Goal: Transaction & Acquisition: Purchase product/service

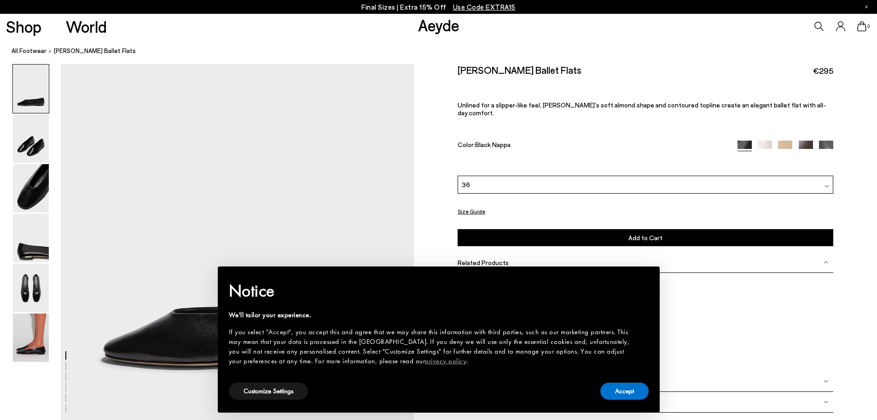
click at [495, 185] on div "36" at bounding box center [646, 184] width 376 height 18
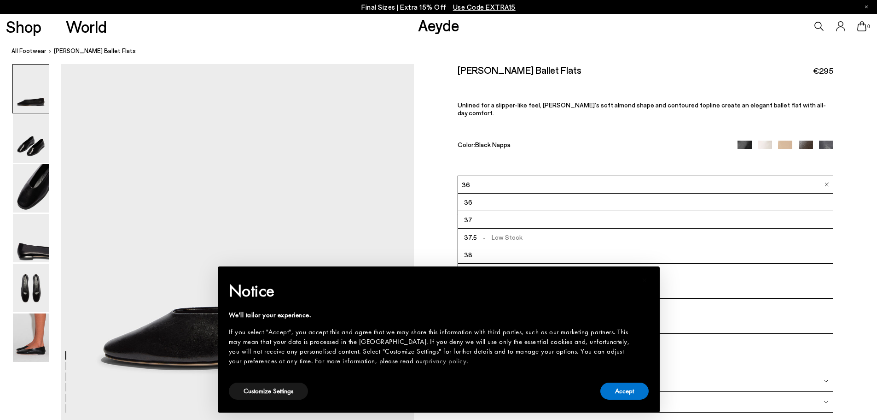
click at [489, 175] on div "36" at bounding box center [646, 184] width 376 height 18
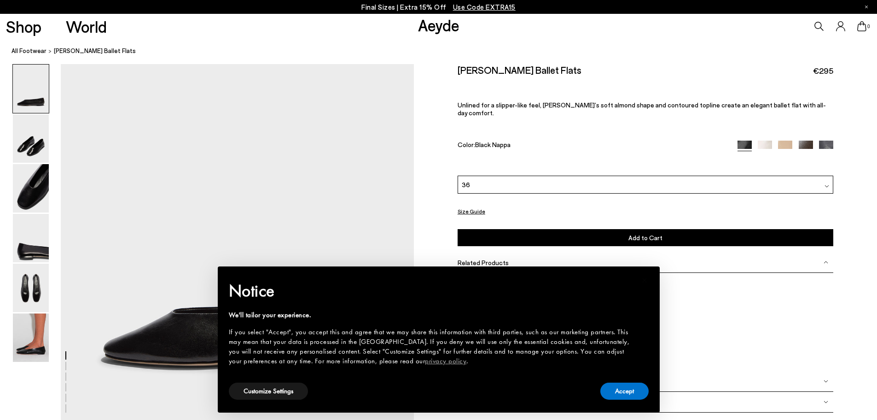
click at [488, 175] on div "36" at bounding box center [646, 184] width 376 height 18
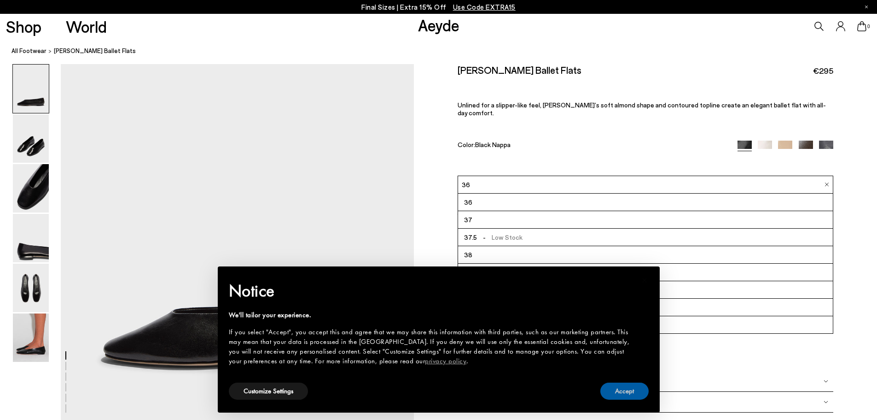
drag, startPoint x: 614, startPoint y: 389, endPoint x: 648, endPoint y: 268, distance: 125.7
click at [615, 386] on button "Accept" at bounding box center [625, 390] width 48 height 17
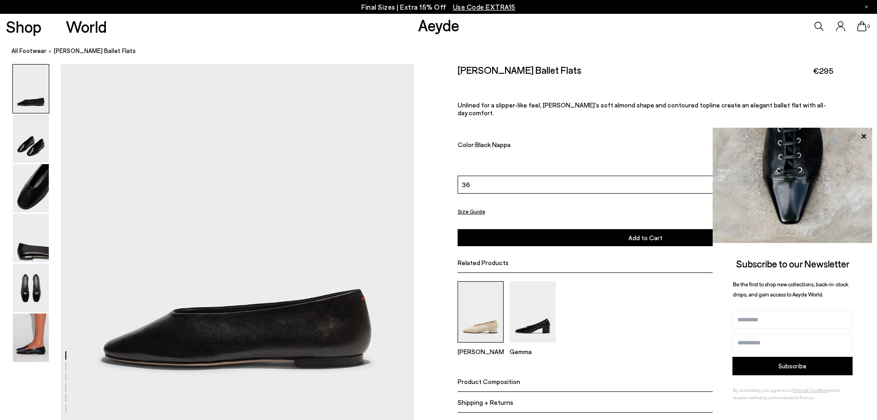
click at [472, 323] on img at bounding box center [481, 311] width 46 height 61
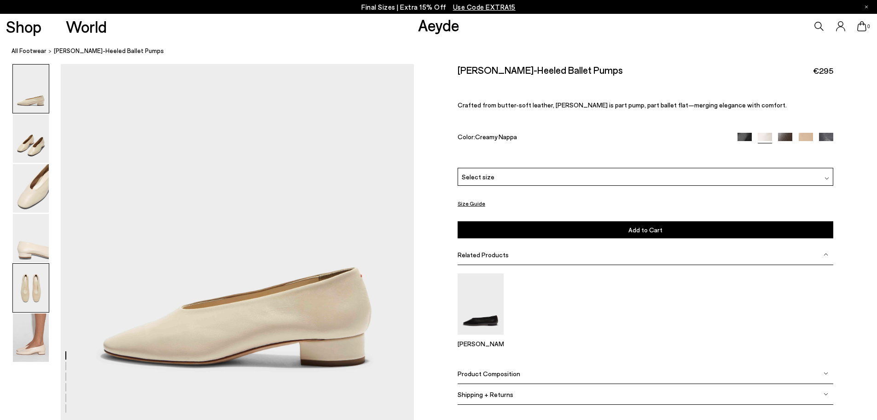
click at [32, 287] on img at bounding box center [31, 287] width 36 height 48
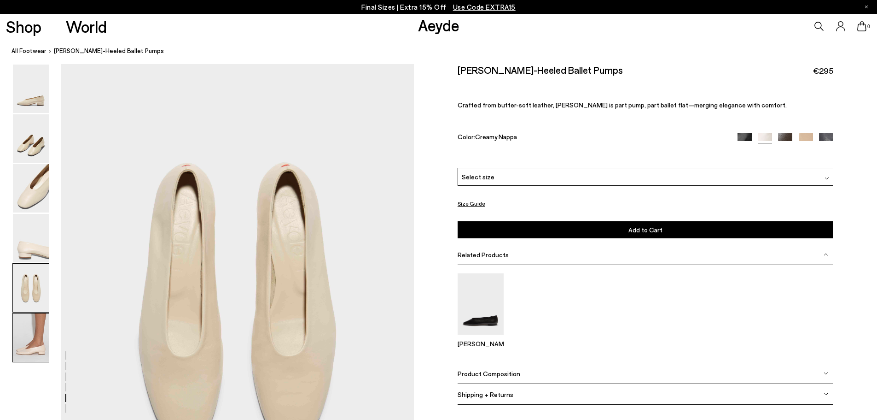
click at [35, 338] on img at bounding box center [31, 337] width 36 height 48
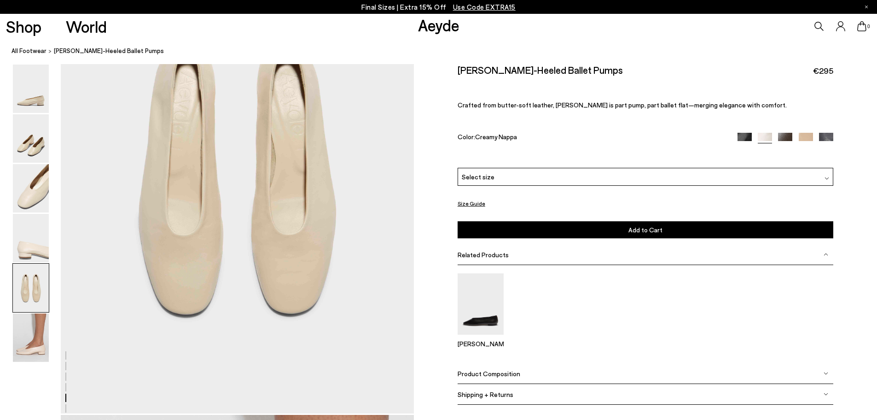
scroll to position [1711, 0]
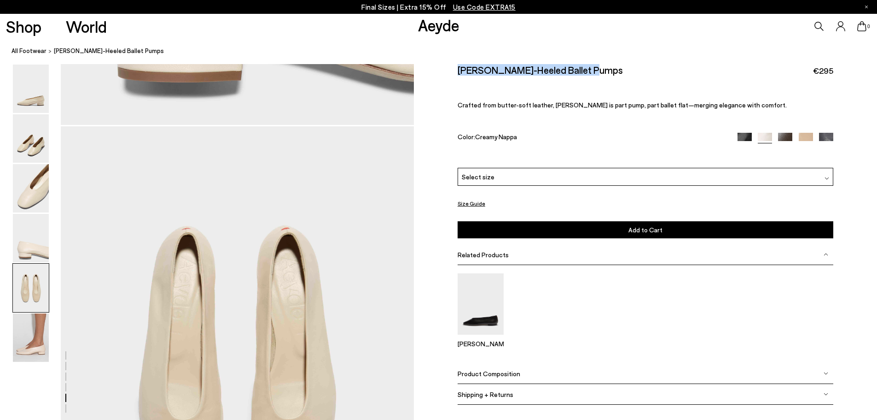
drag, startPoint x: 455, startPoint y: 68, endPoint x: 599, endPoint y: 68, distance: 144.2
click at [599, 68] on div "Size Guide Shoes Belt Our shoes come in European sizing. The easiest way to mea…" at bounding box center [645, 240] width 463 height 353
